Goal: Check status: Check status

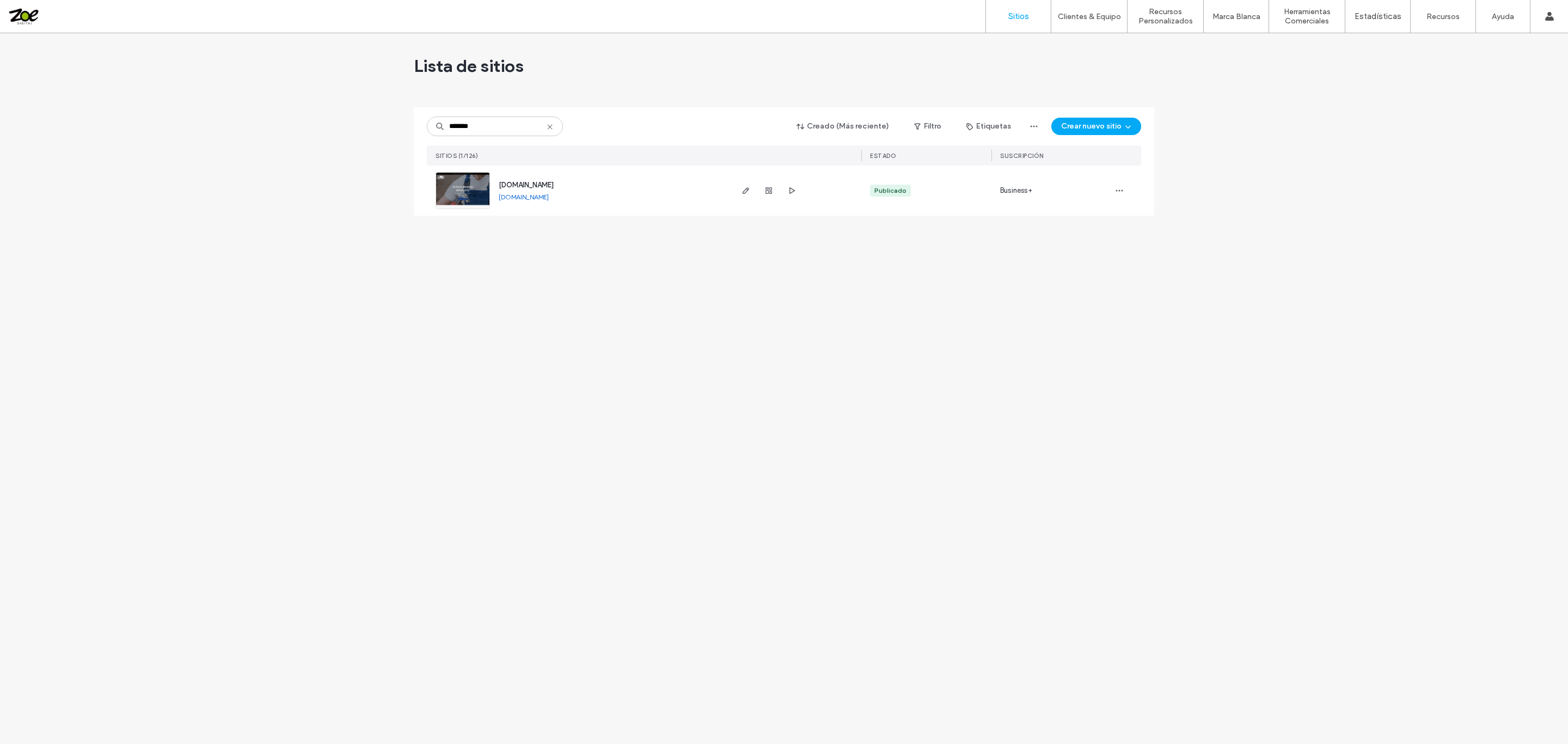
type input "*******"
click at [776, 194] on div at bounding box center [769, 191] width 59 height 50
click at [775, 194] on span "button" at bounding box center [769, 191] width 13 height 13
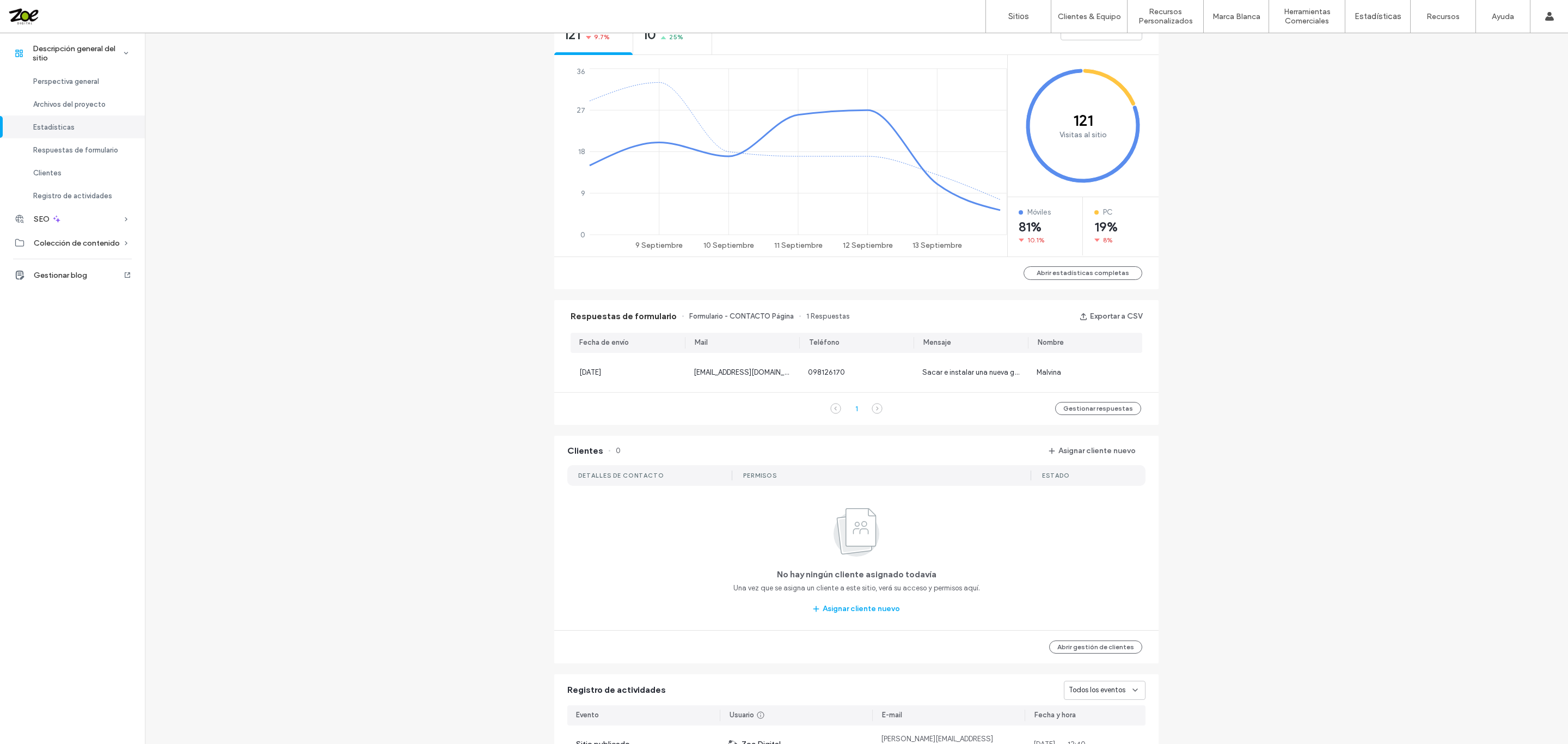
scroll to position [490, 0]
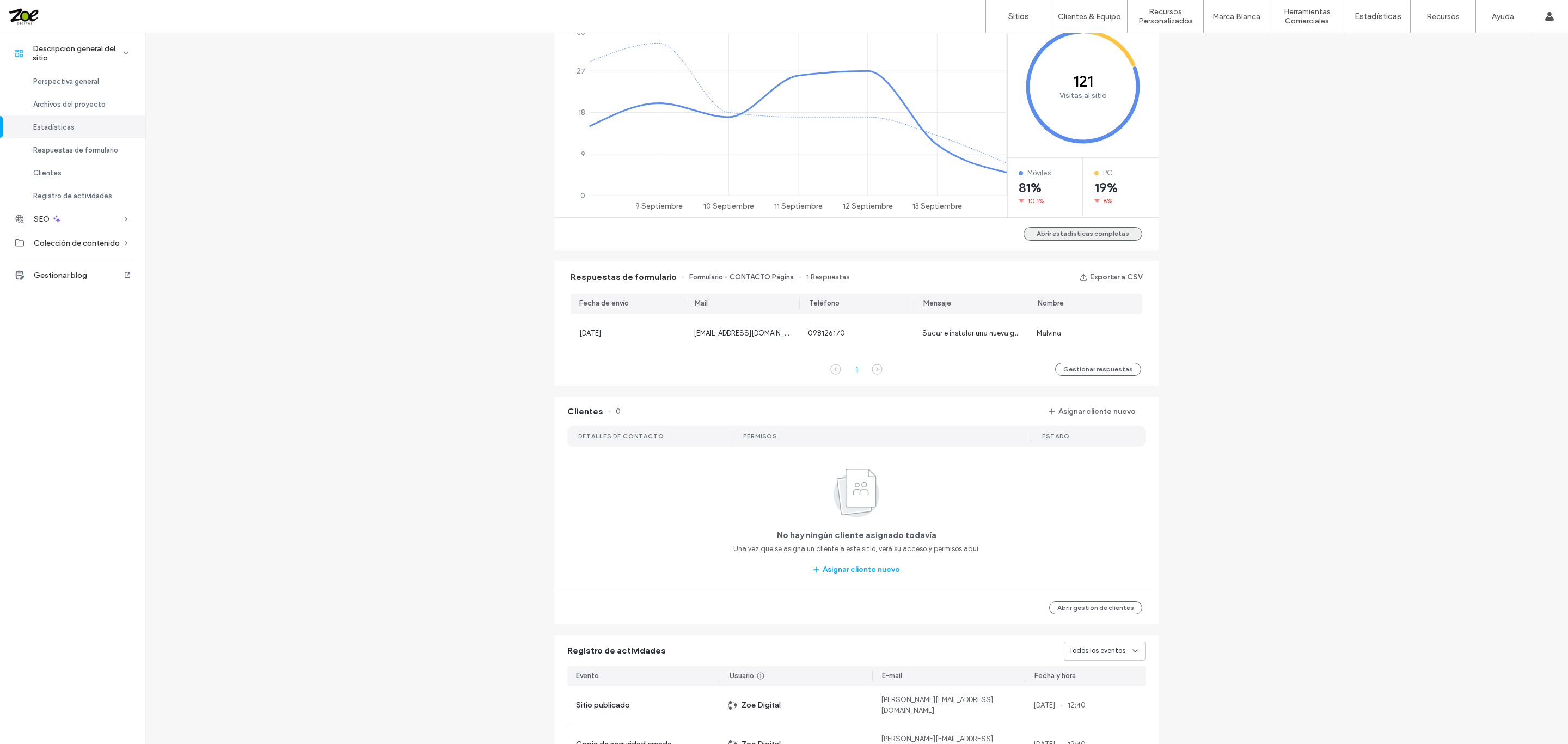
click at [1117, 236] on button "Abrir estadísticas completas" at bounding box center [1082, 234] width 118 height 13
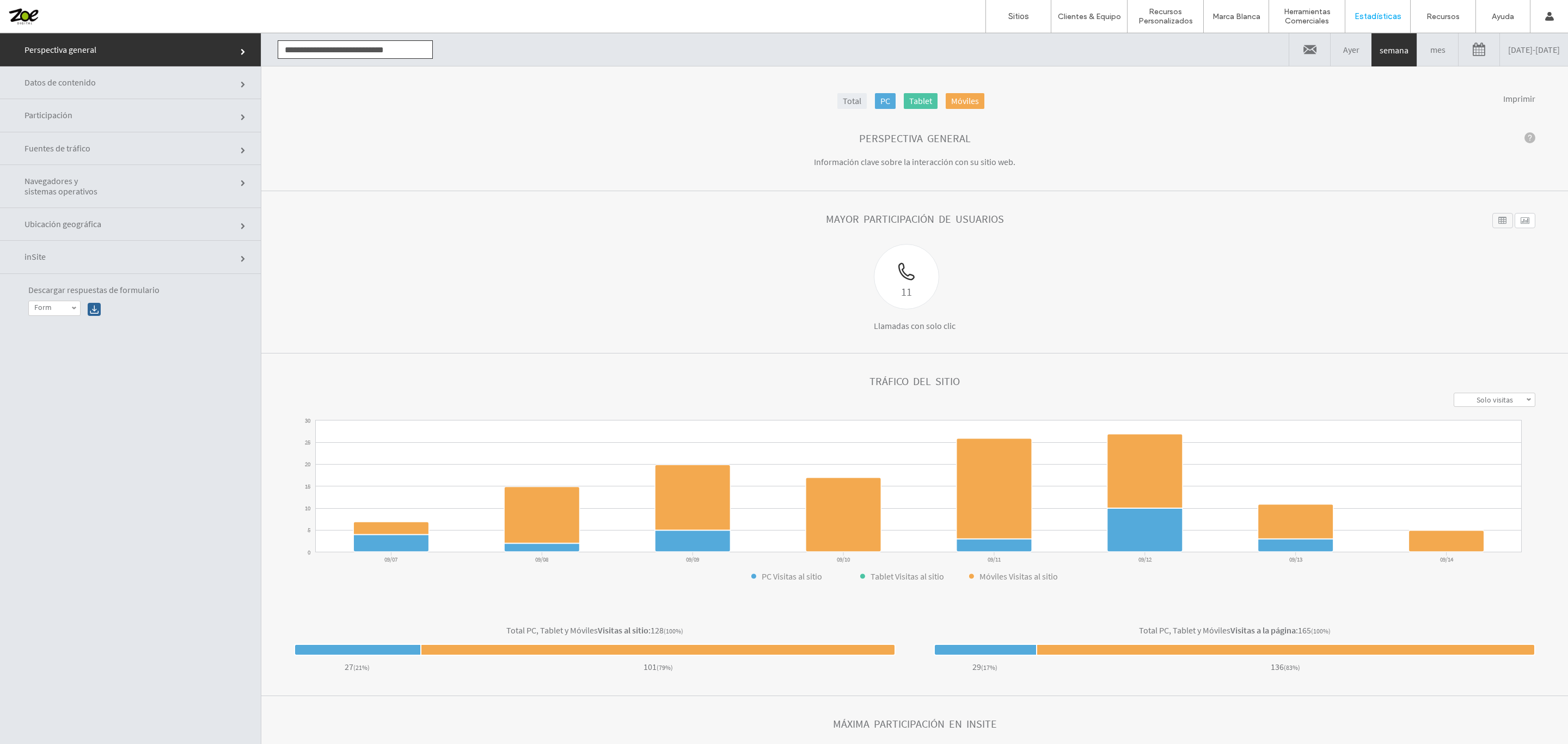
click at [1500, 40] on link "[DATE] - [DATE]" at bounding box center [1534, 49] width 68 height 33
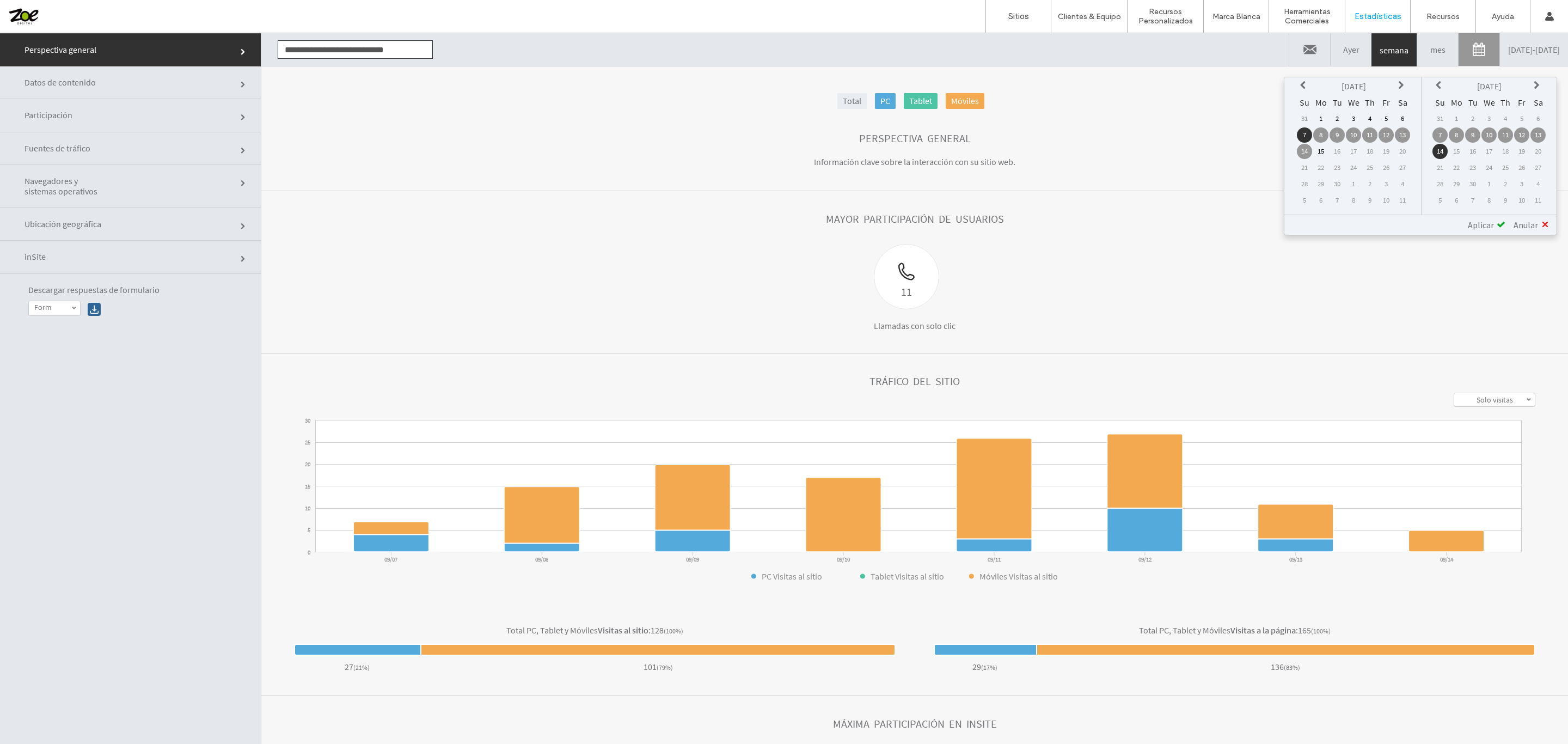
click at [126, 113] on link "Participación" at bounding box center [130, 115] width 261 height 33
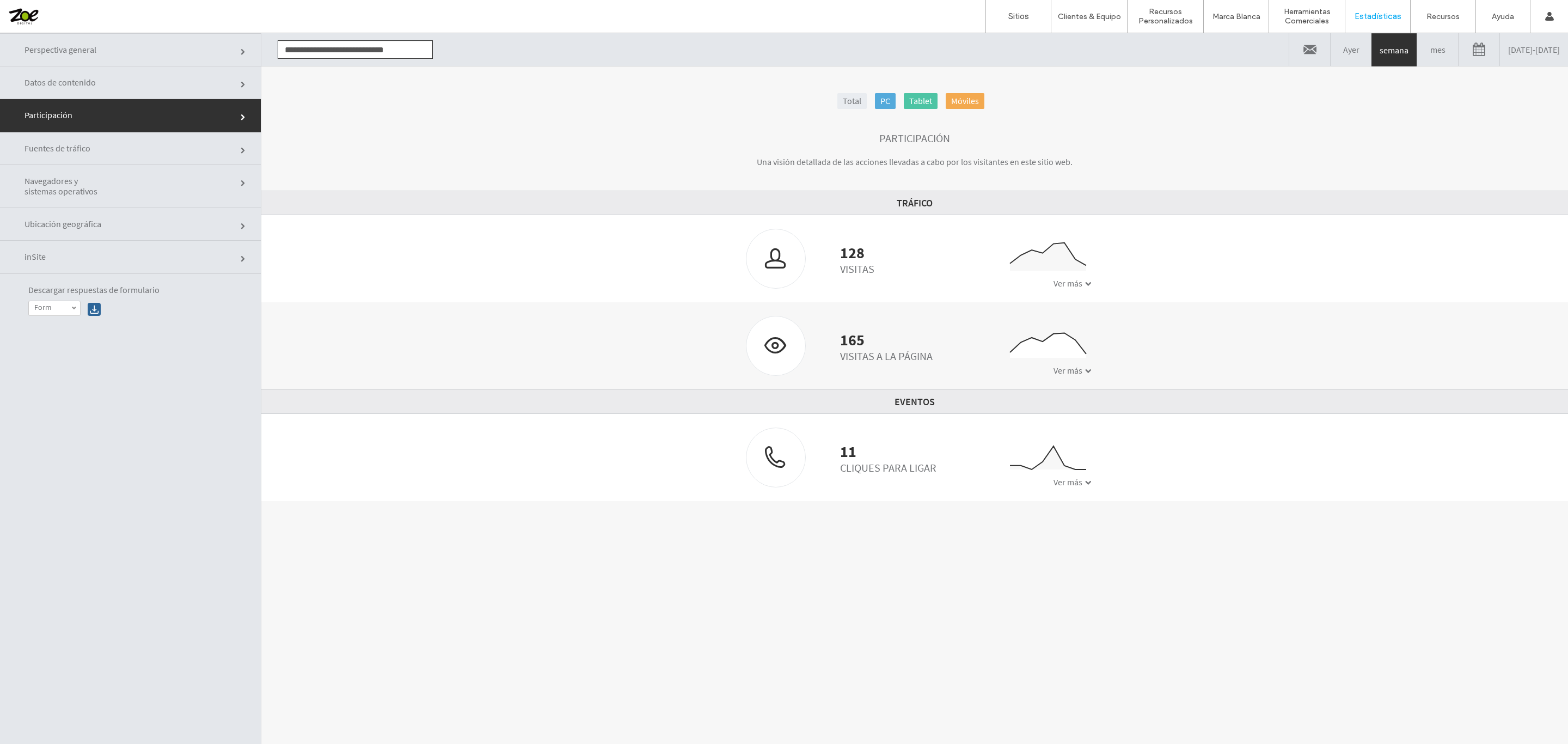
click at [1518, 60] on link "09/07/2025 - 09/14/2025" at bounding box center [1534, 49] width 68 height 33
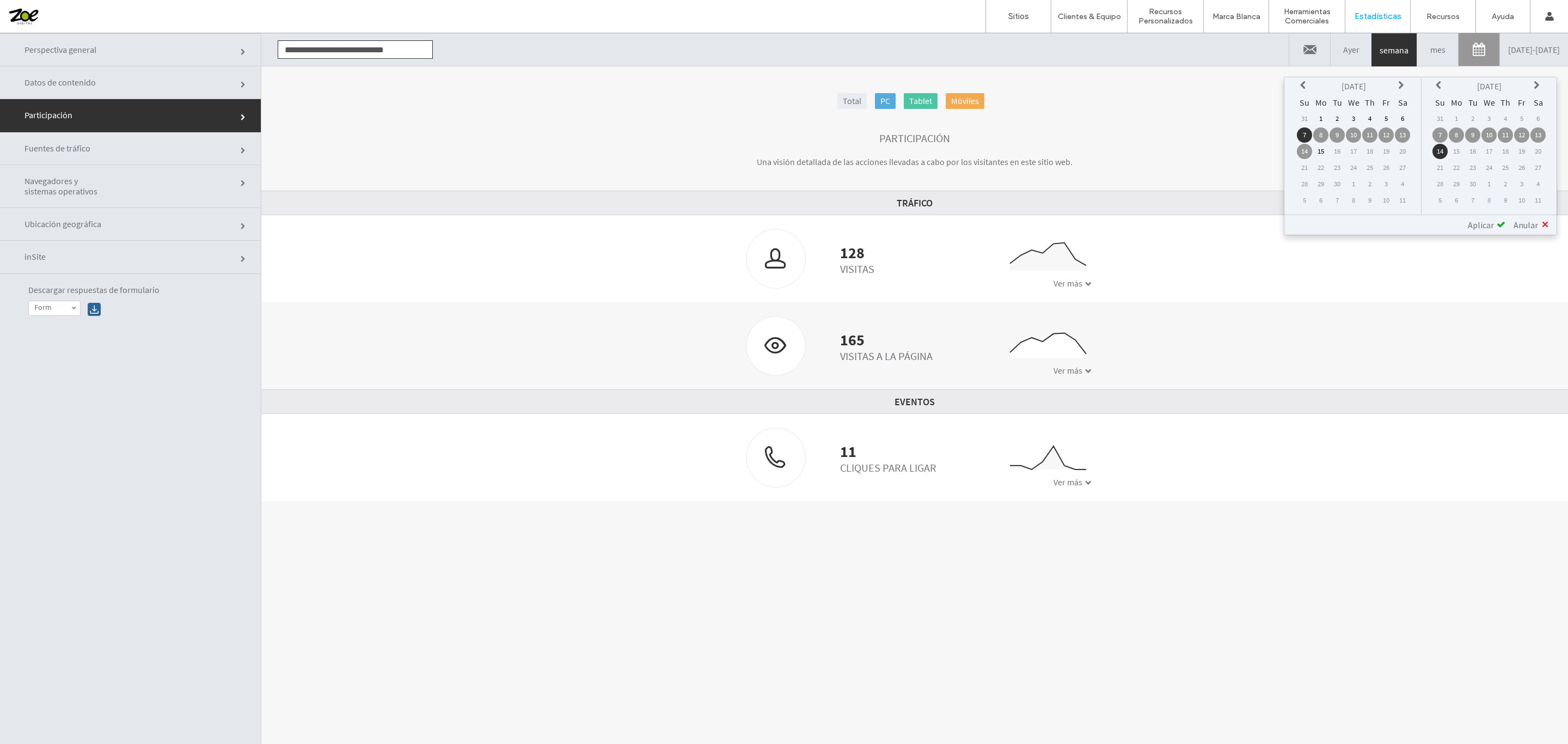
click at [1302, 78] on table "Sep 2025 Su Mo Tu We Th Fr Sa 31 1 2 3 4 5 6 7 8 9 10 11 12 13 14 15 16 17 18 1…" at bounding box center [1353, 143] width 115 height 132
click at [1305, 83] on icon at bounding box center [1304, 85] width 9 height 9
click at [1371, 151] on td "14" at bounding box center [1369, 151] width 15 height 15
click at [1541, 131] on td "13" at bounding box center [1537, 135] width 15 height 15
click at [1495, 224] on div "Aplicar" at bounding box center [1483, 225] width 45 height 11
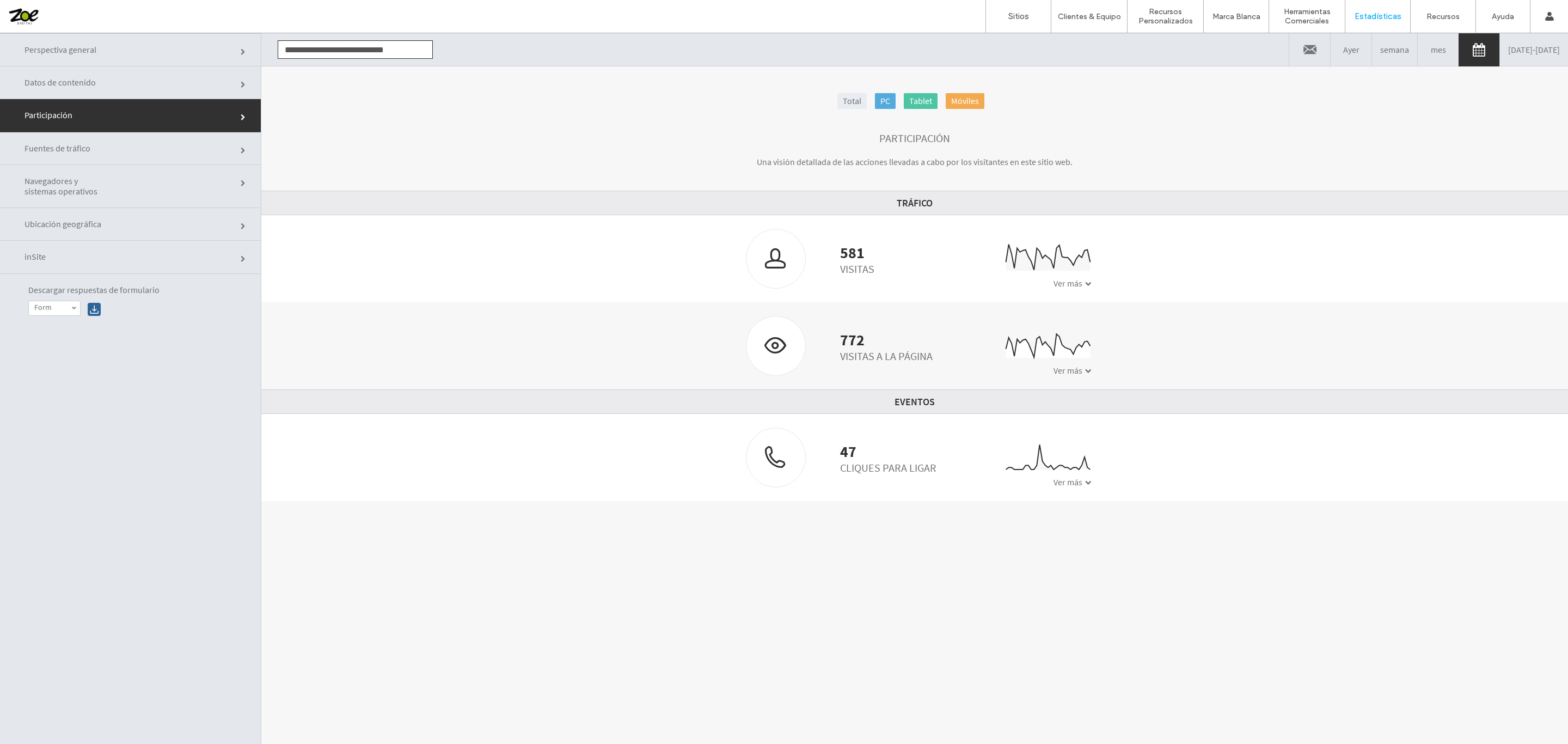
click at [1077, 476] on icon "0 5 10 15 08/14 08/15 08/16 08/17 08/18 08/19 08/20 08/21 08/22 08/23 08/24 08/…" at bounding box center [1037, 465] width 109 height 54
click at [1077, 477] on div "Ver más" at bounding box center [1072, 482] width 38 height 11
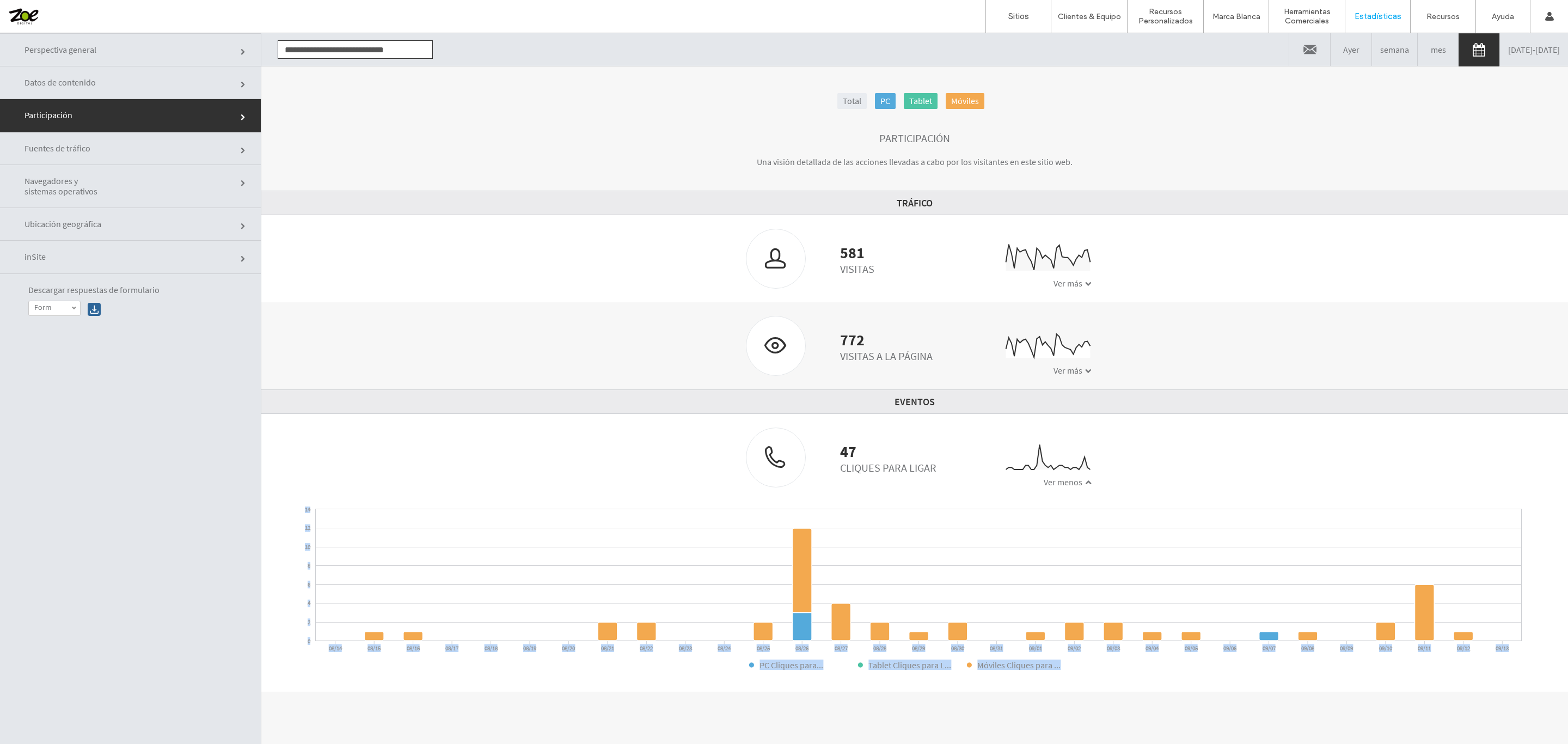
click at [1364, 568] on icon at bounding box center [918, 575] width 1206 height 132
click at [1355, 662] on icon "0 2 4 6 8 10 12 14 08/14 08/15 08/16 08/17 08/18 08/19 08/20 08/21 08/22 08/23 …" at bounding box center [907, 588] width 1228 height 163
